Goal: Find specific page/section: Find specific page/section

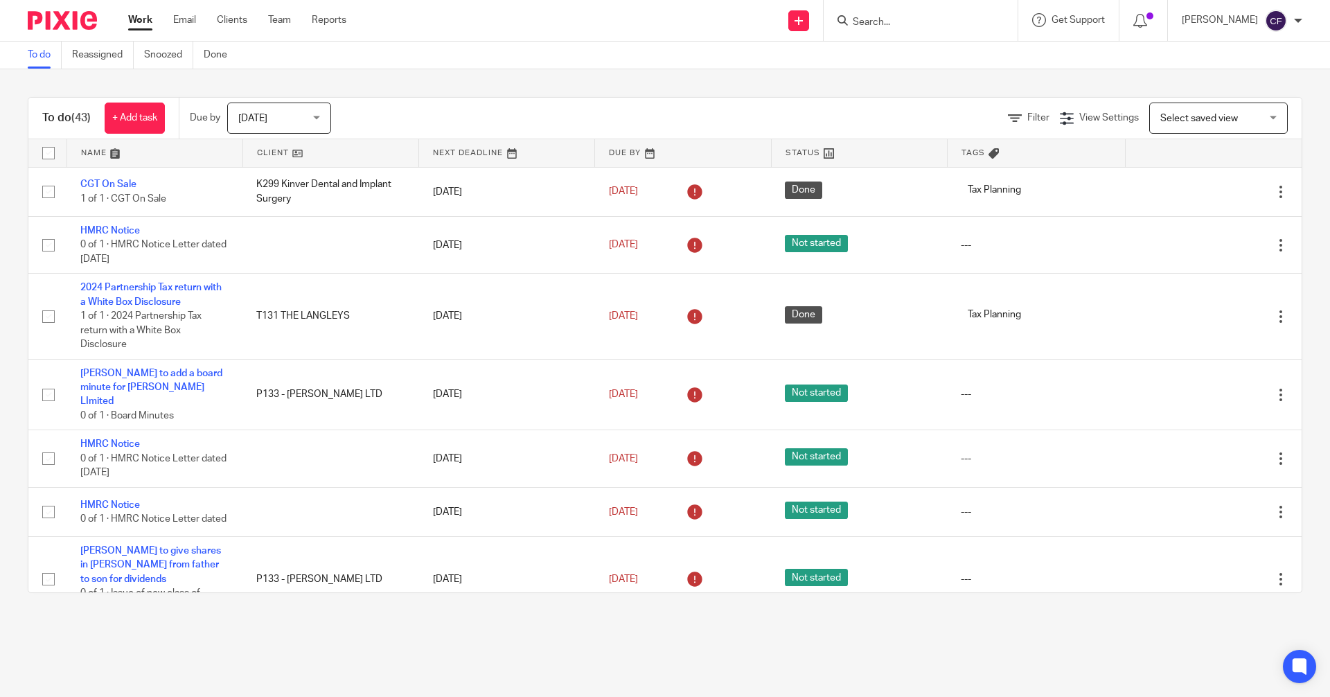
click at [882, 24] on input "Search" at bounding box center [913, 23] width 125 height 12
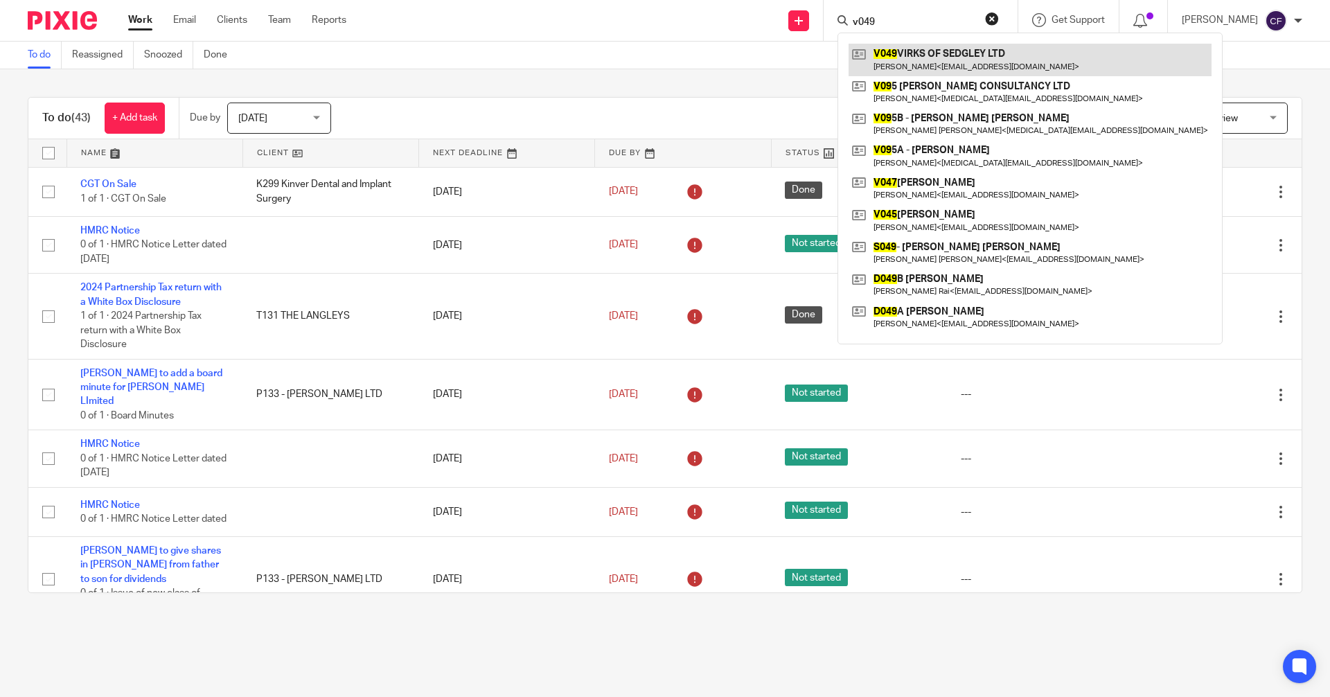
type input "v049"
click at [956, 57] on link at bounding box center [1029, 60] width 363 height 32
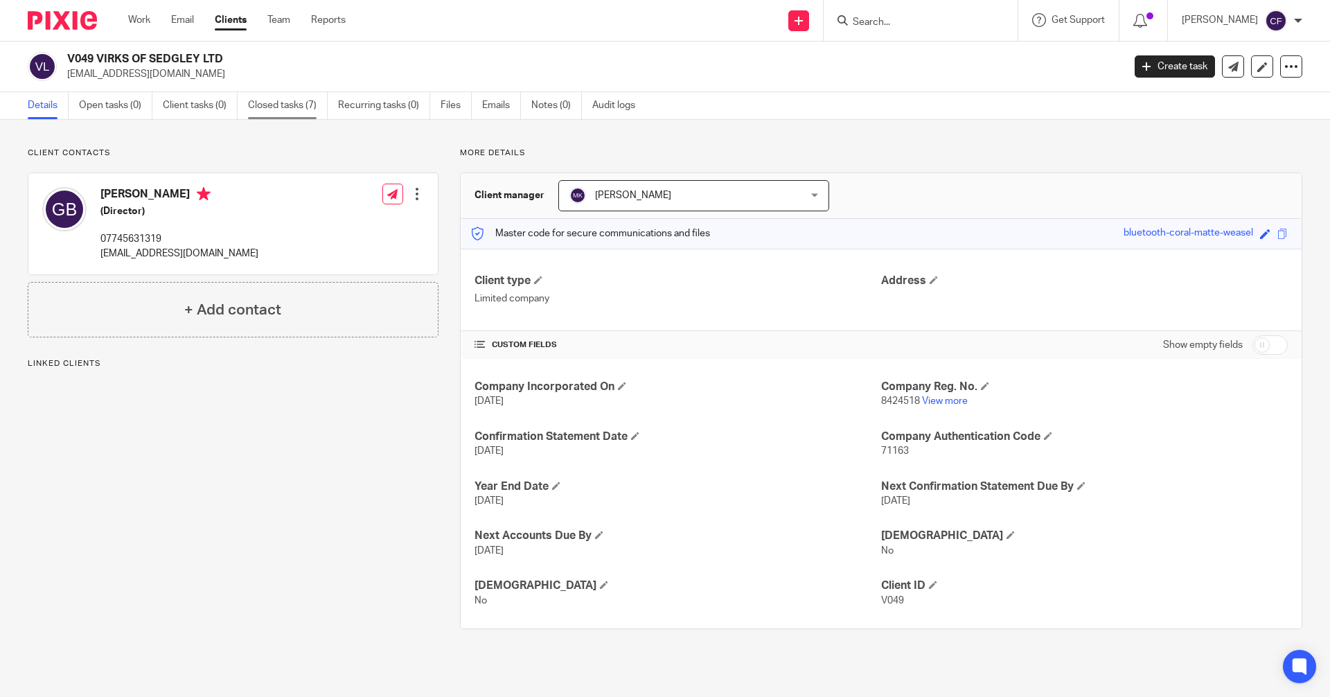
click at [289, 105] on link "Closed tasks (7)" at bounding box center [288, 105] width 80 height 27
click at [274, 107] on link "Closed tasks (7)" at bounding box center [288, 105] width 80 height 27
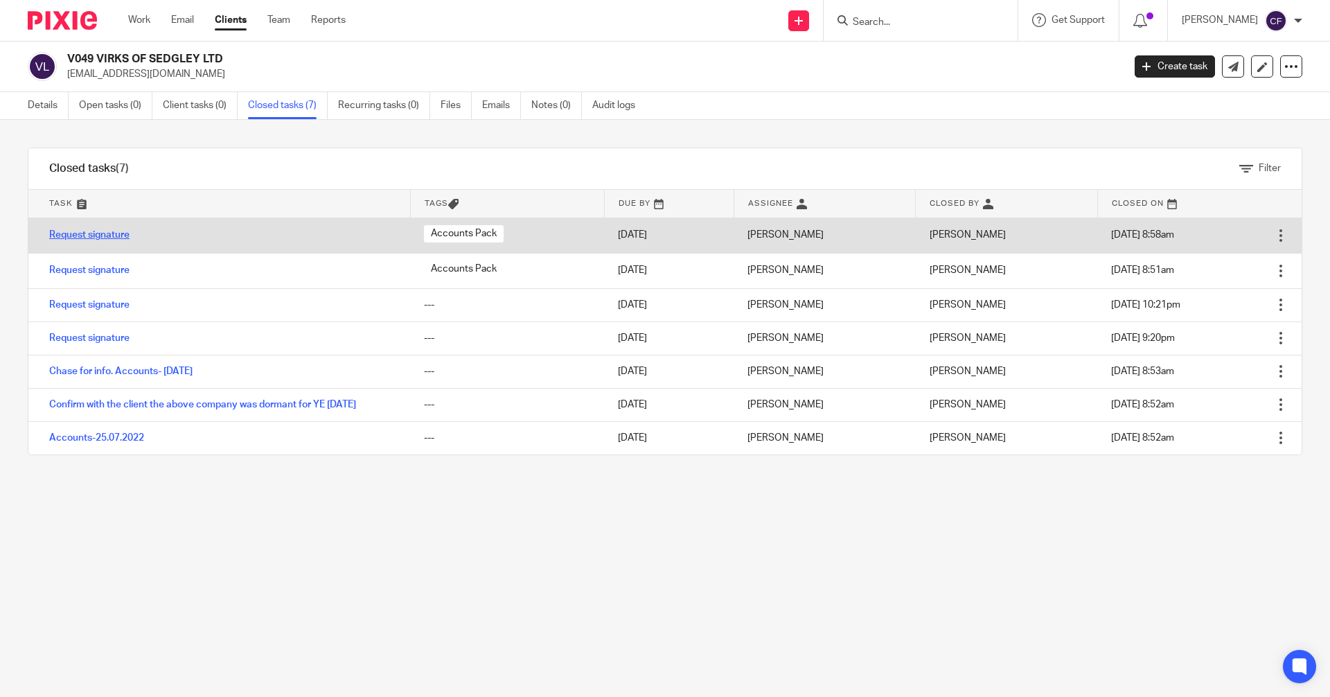
click at [100, 234] on link "Request signature" at bounding box center [89, 235] width 80 height 10
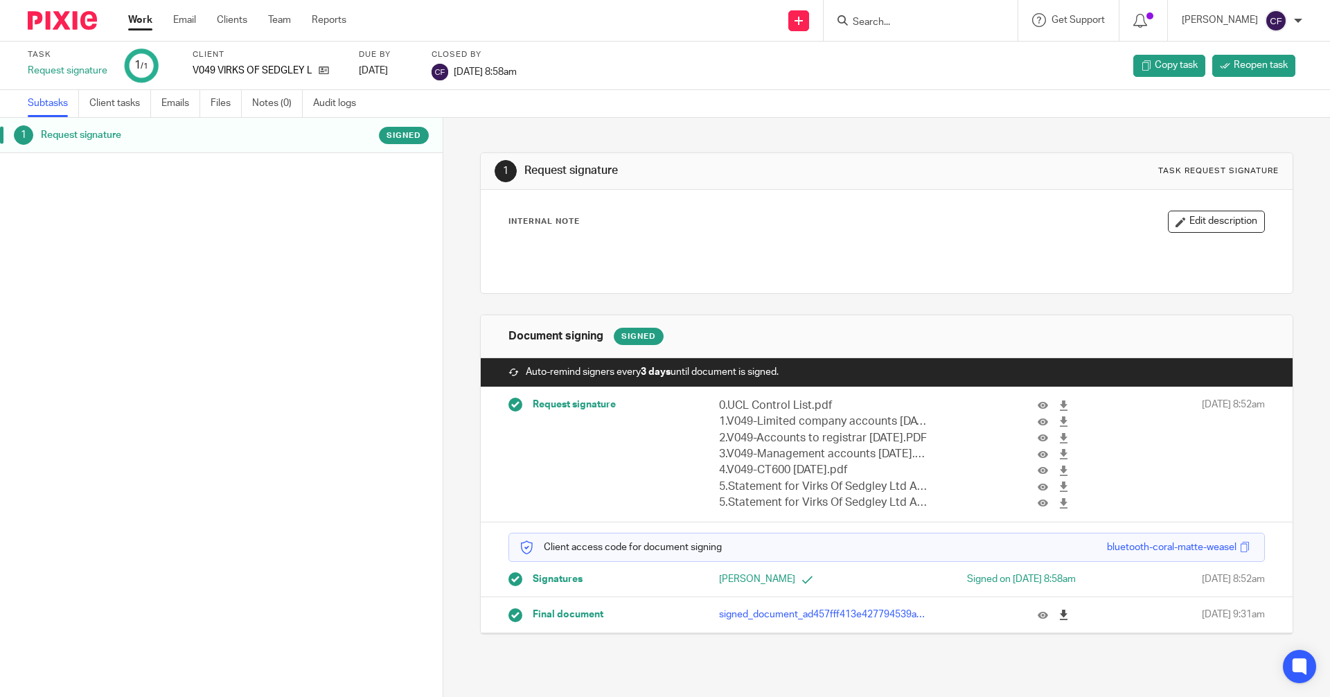
click at [1058, 616] on icon at bounding box center [1063, 614] width 10 height 10
